Goal: Task Accomplishment & Management: Use online tool/utility

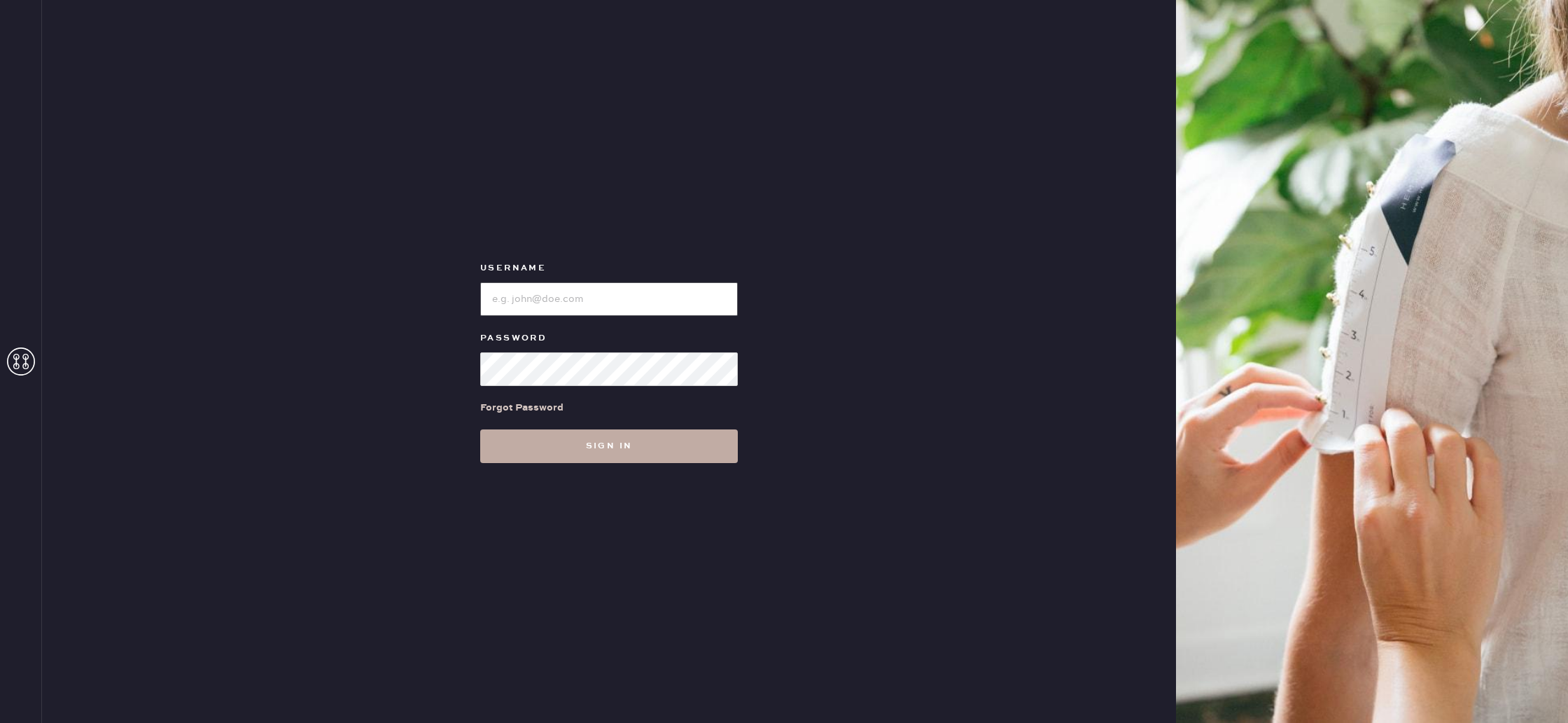
type input "reformationponce"
click at [587, 449] on button "Sign in" at bounding box center [608, 445] width 257 height 34
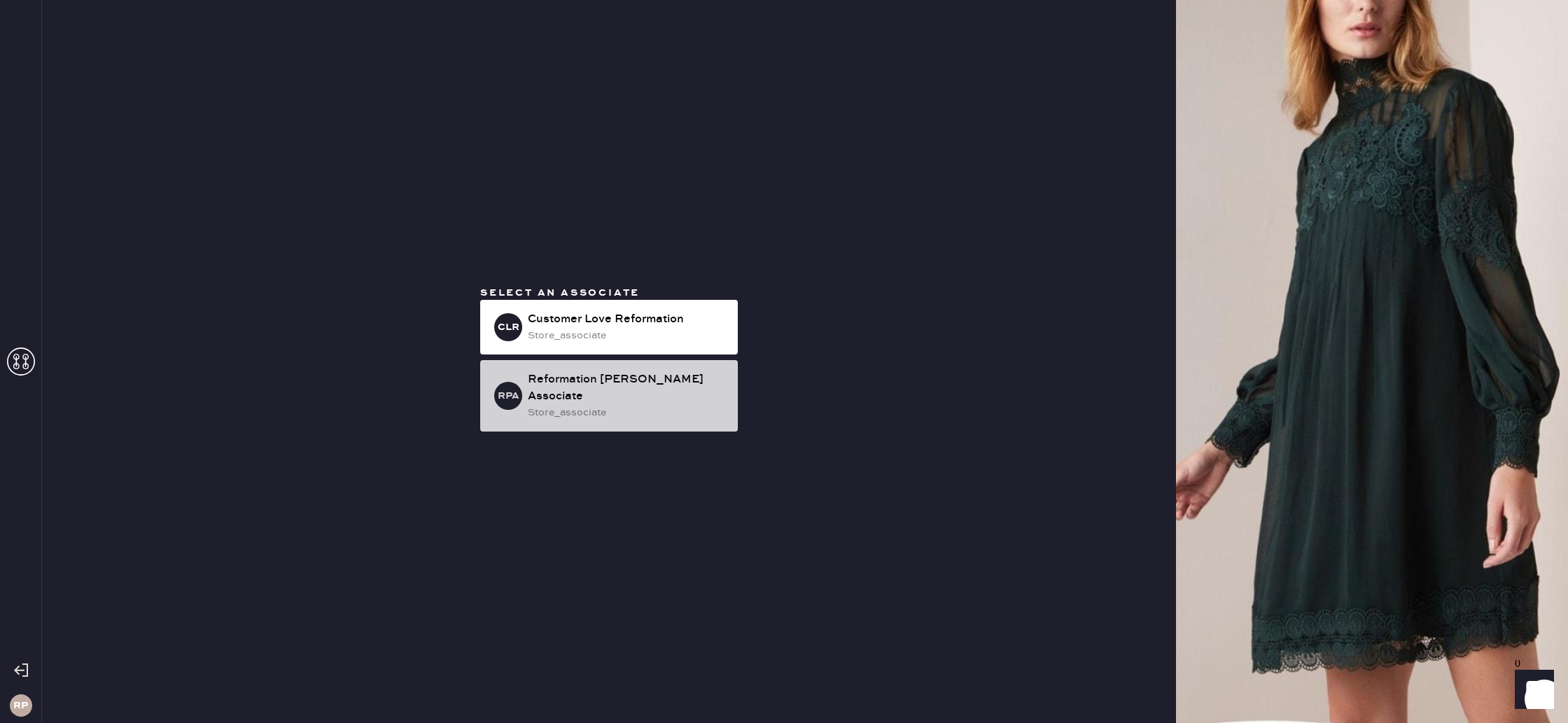
click at [603, 405] on div "store_associate" at bounding box center [627, 413] width 199 height 15
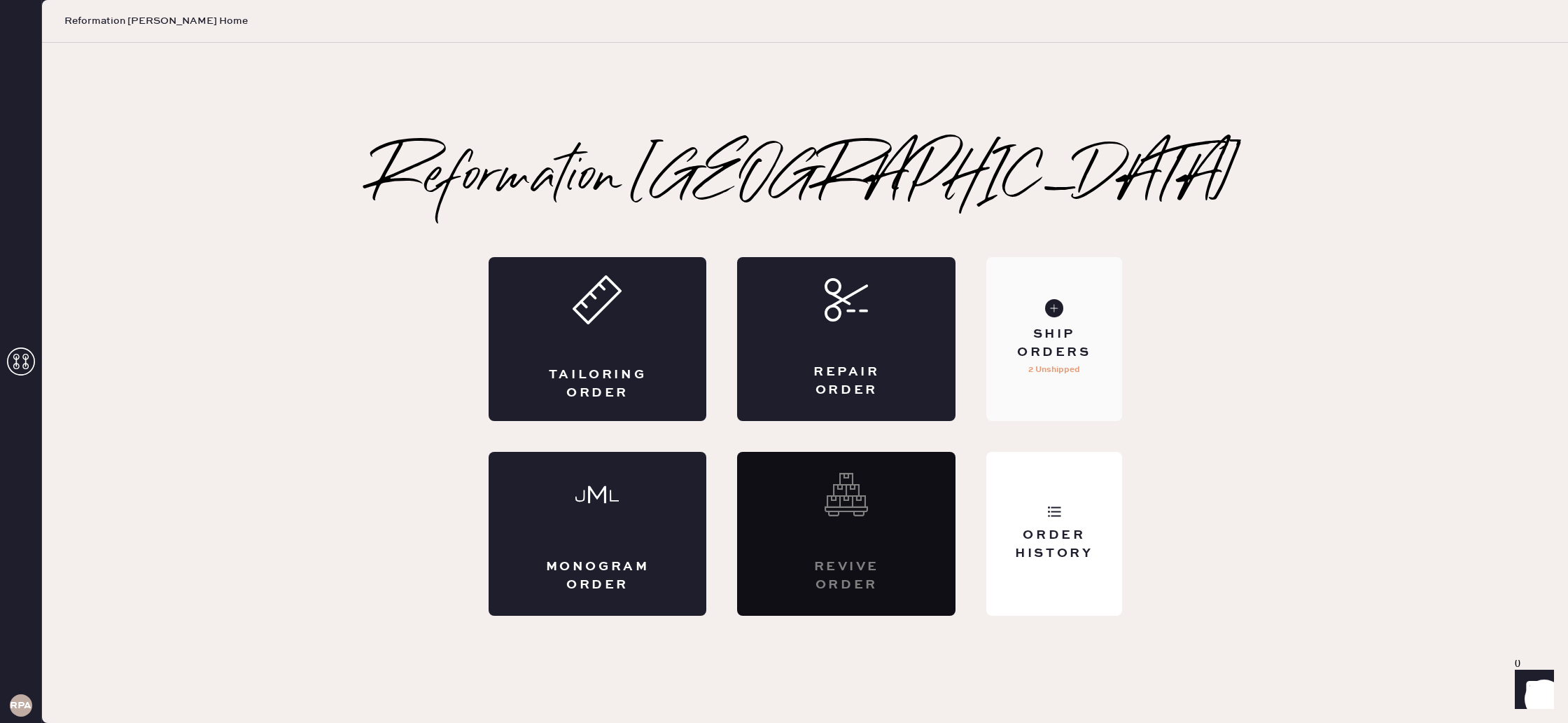
click at [1046, 326] on div "Ship Orders" at bounding box center [1053, 343] width 113 height 35
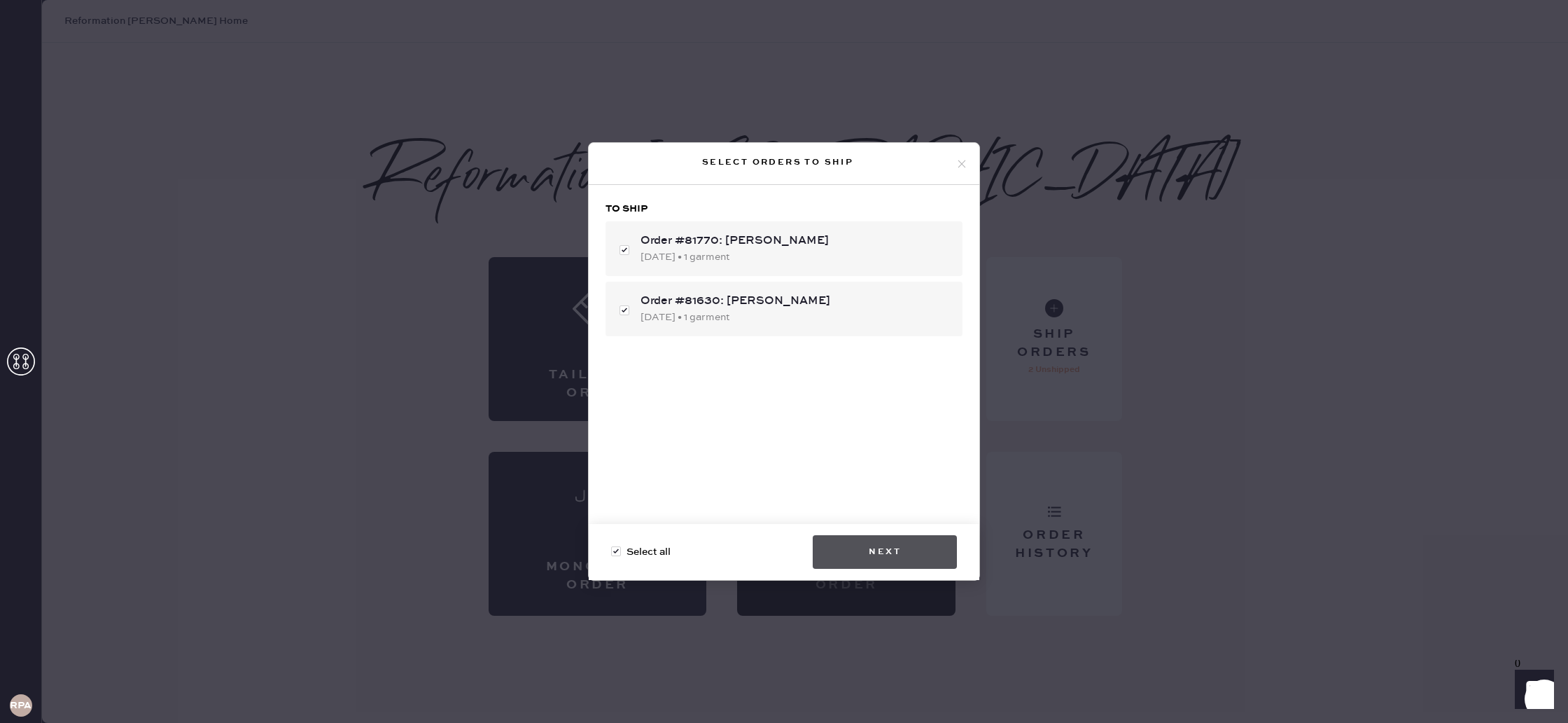
click at [893, 551] on button "Next" at bounding box center [885, 551] width 145 height 34
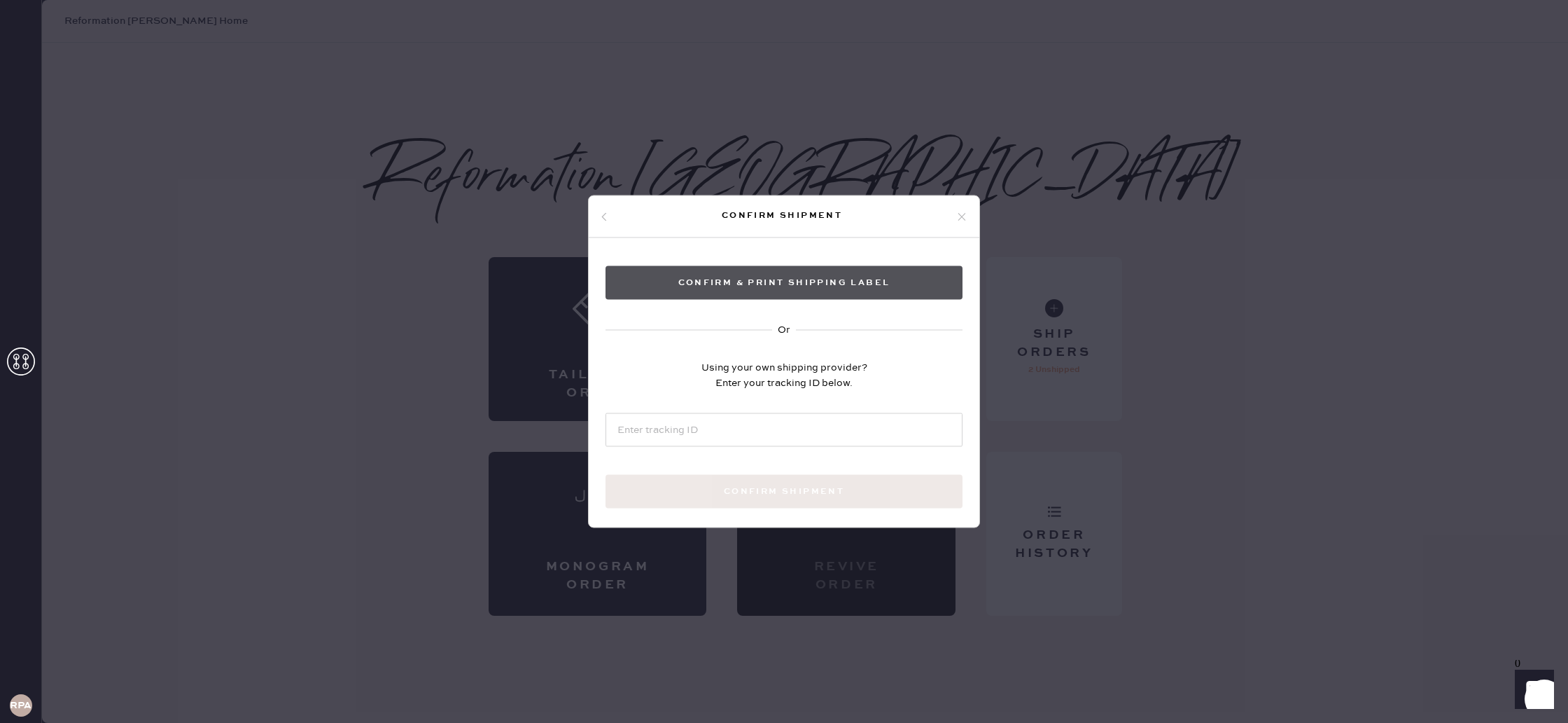
click at [793, 286] on button "Confirm & Print shipping label" at bounding box center [784, 282] width 357 height 34
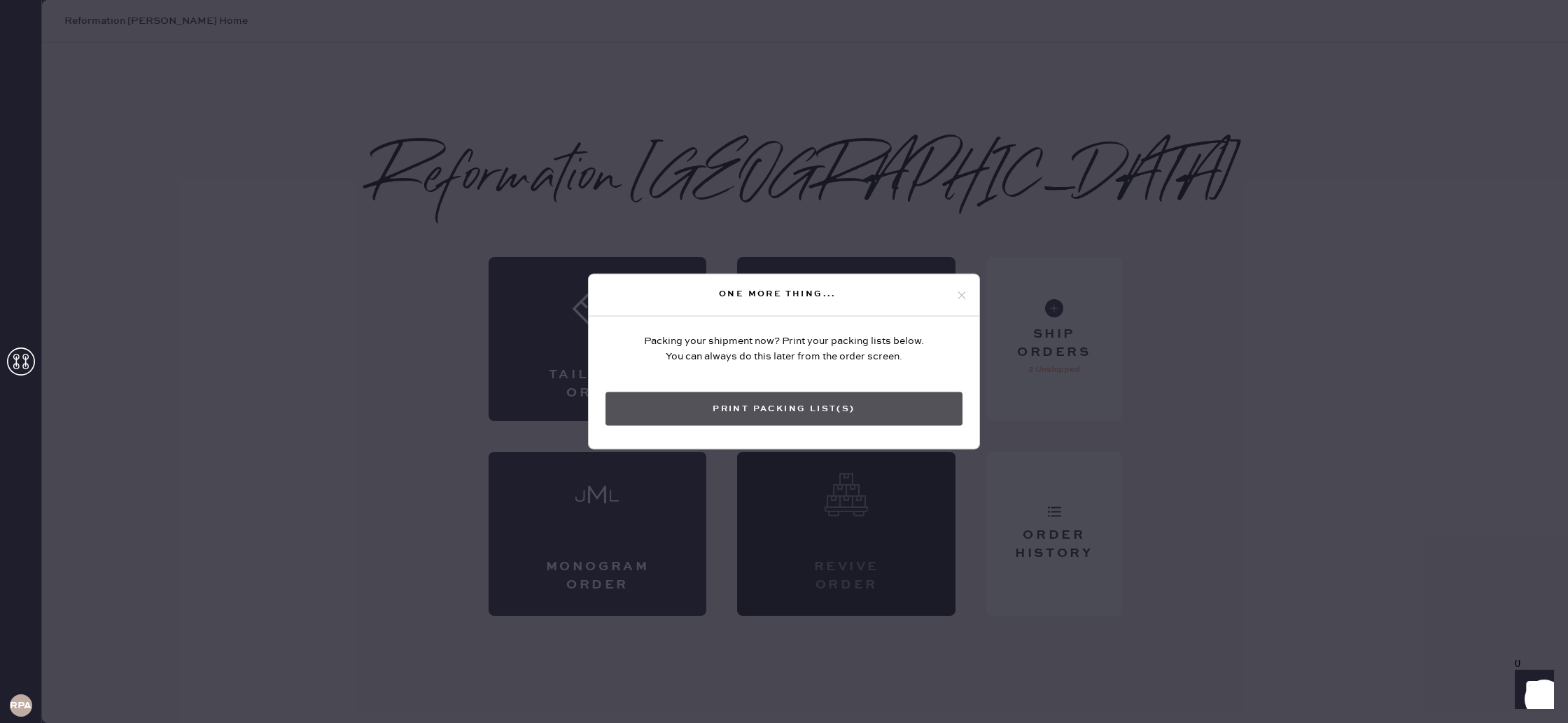
click at [731, 398] on button "Print Packing List(s)" at bounding box center [784, 409] width 357 height 34
